Goal: Find specific page/section

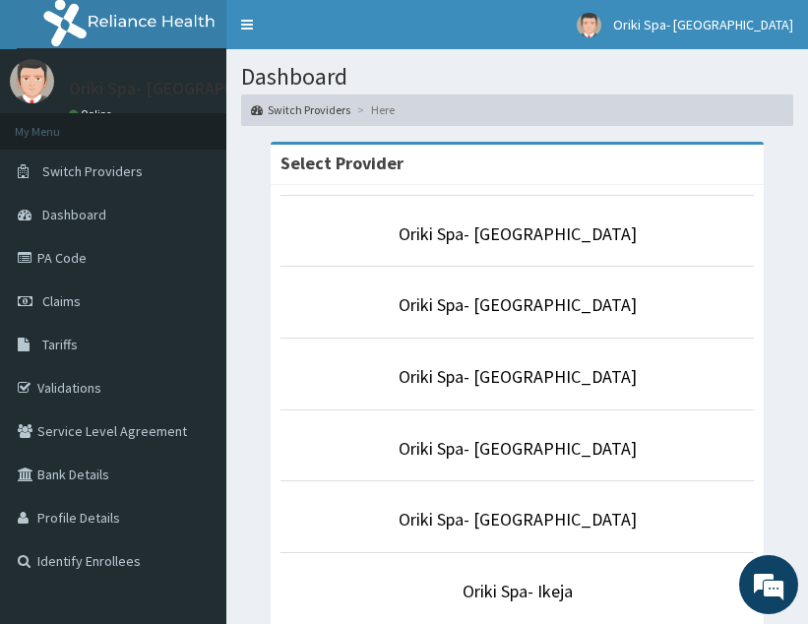
scroll to position [421, 0]
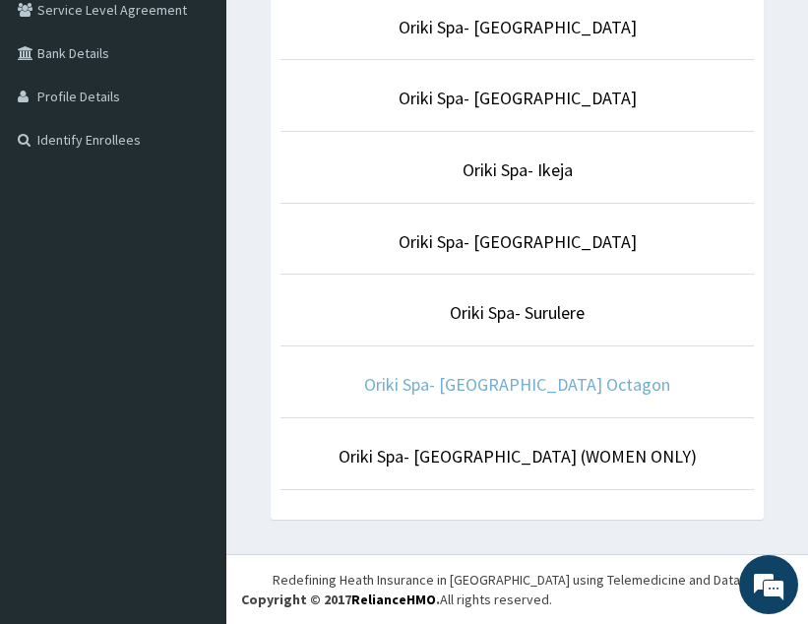
click at [559, 377] on link "Oriki Spa- [GEOGRAPHIC_DATA] Octagon" at bounding box center [517, 384] width 306 height 23
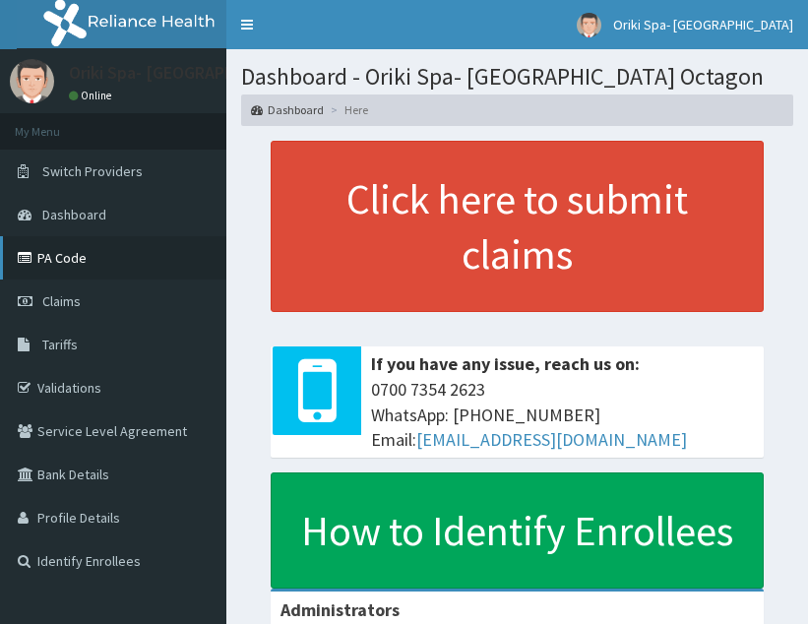
click at [71, 257] on link "PA Code" at bounding box center [113, 257] width 226 height 43
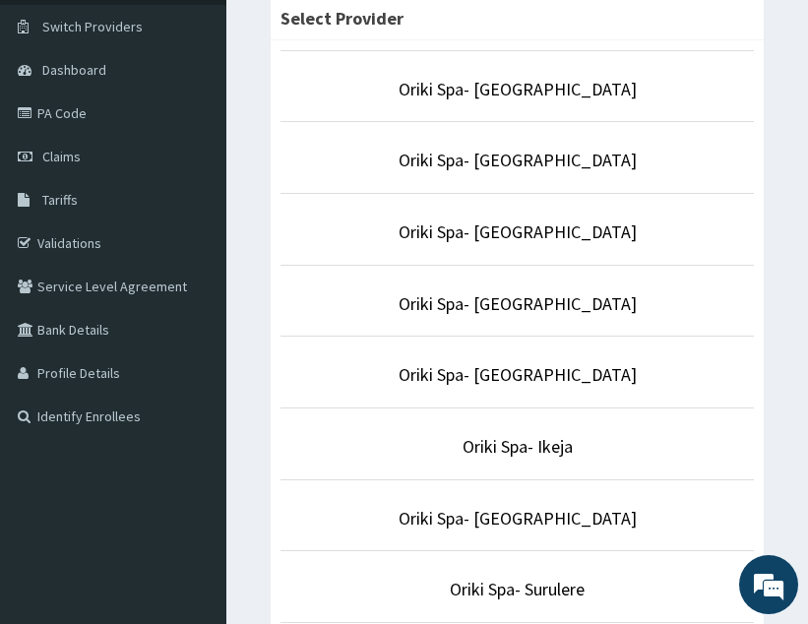
scroll to position [146, 0]
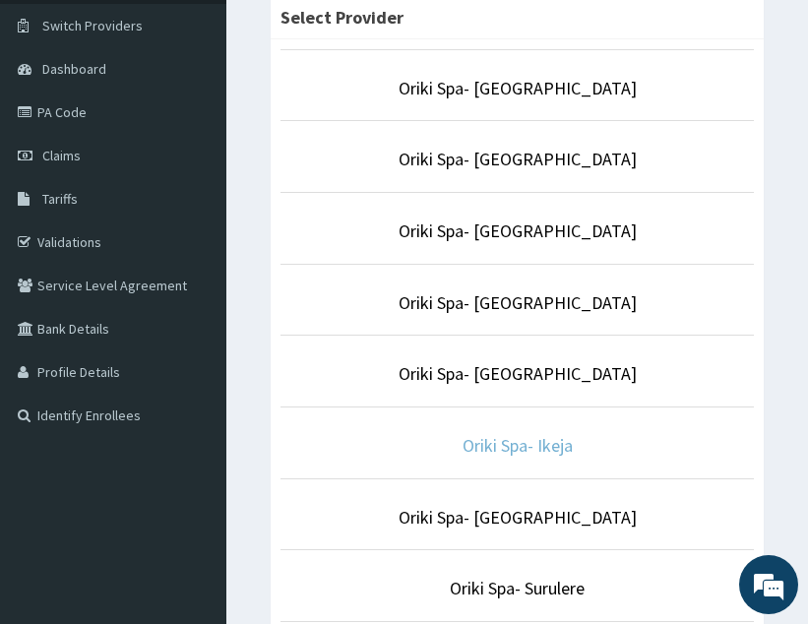
click at [525, 440] on link "Oriki Spa- Ikeja" at bounding box center [517, 445] width 110 height 23
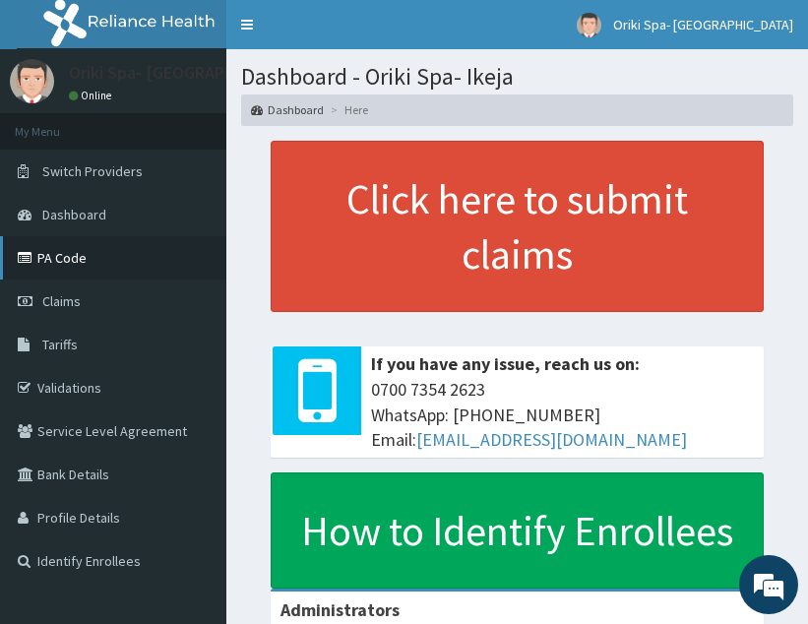
click at [51, 271] on link "PA Code" at bounding box center [113, 257] width 226 height 43
